Goal: Navigation & Orientation: Find specific page/section

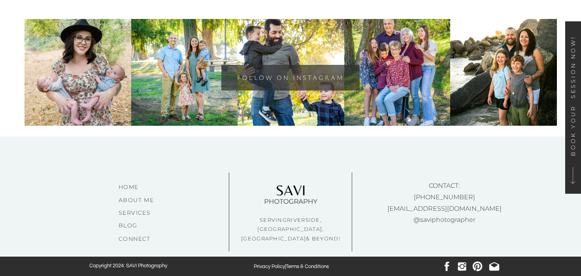
scroll to position [4631, 0]
click at [127, 214] on nav "Services" at bounding box center [140, 212] width 45 height 8
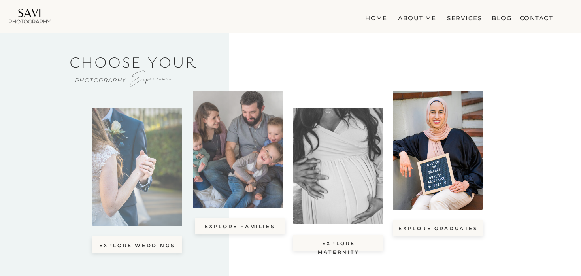
scroll to position [31, 0]
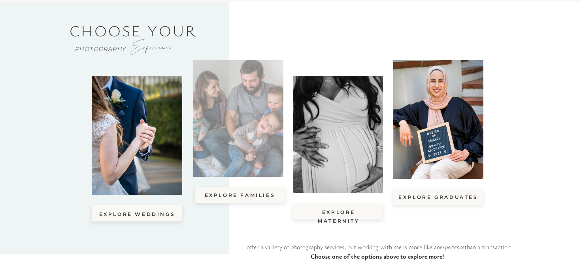
click at [233, 164] on div at bounding box center [238, 118] width 90 height 117
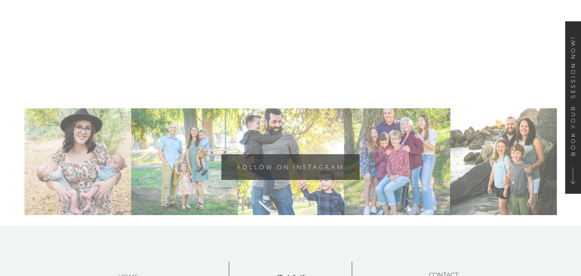
scroll to position [4631, 0]
